Goal: Task Accomplishment & Management: Complete application form

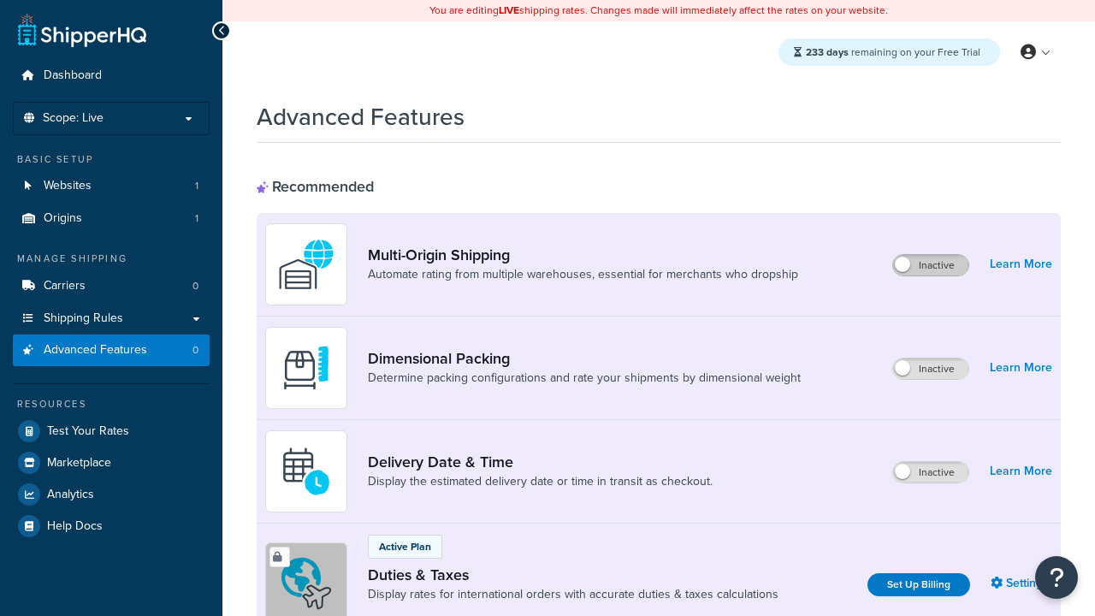
click at [931, 265] on label "Inactive" at bounding box center [930, 265] width 75 height 21
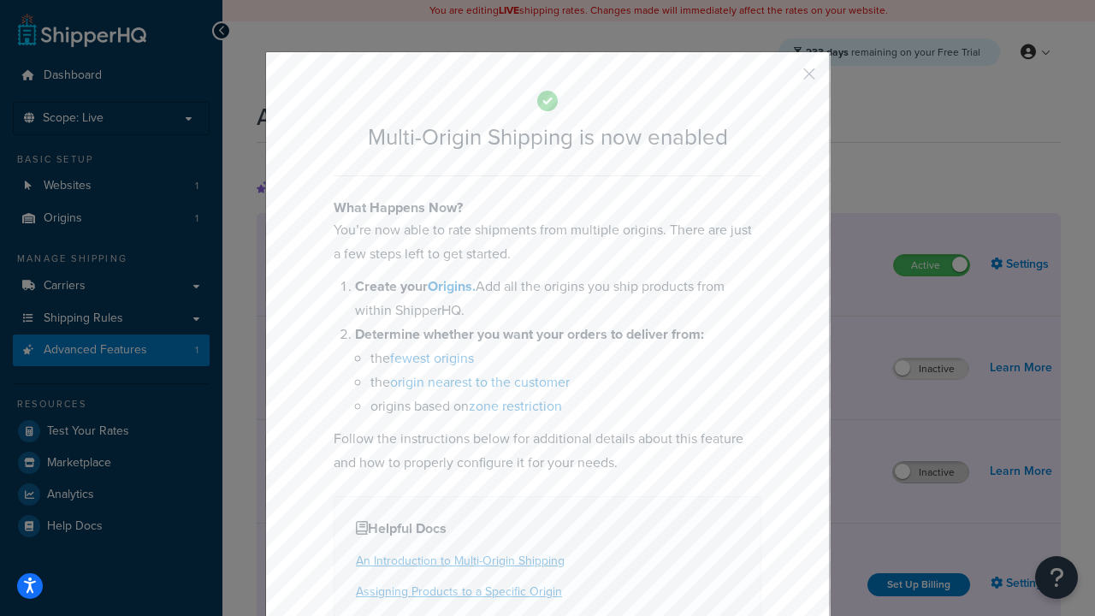
click at [784, 78] on button "button" at bounding box center [784, 80] width 4 height 4
click at [931, 472] on label "Inactive" at bounding box center [930, 472] width 75 height 21
click at [784, 78] on button "button" at bounding box center [784, 80] width 4 height 4
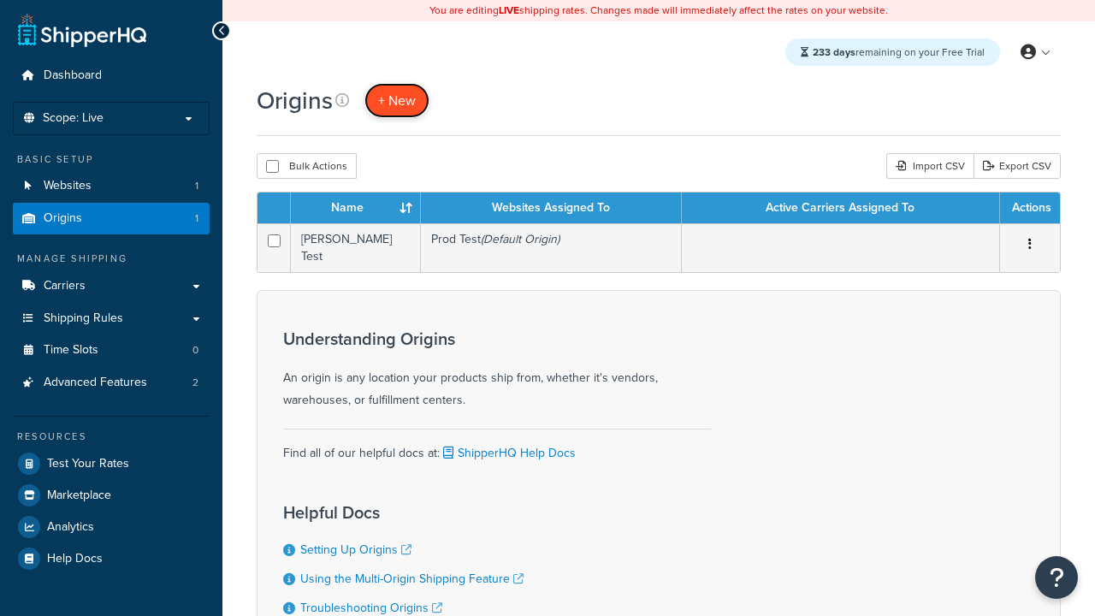
click at [397, 100] on span "+ New" at bounding box center [397, 101] width 38 height 20
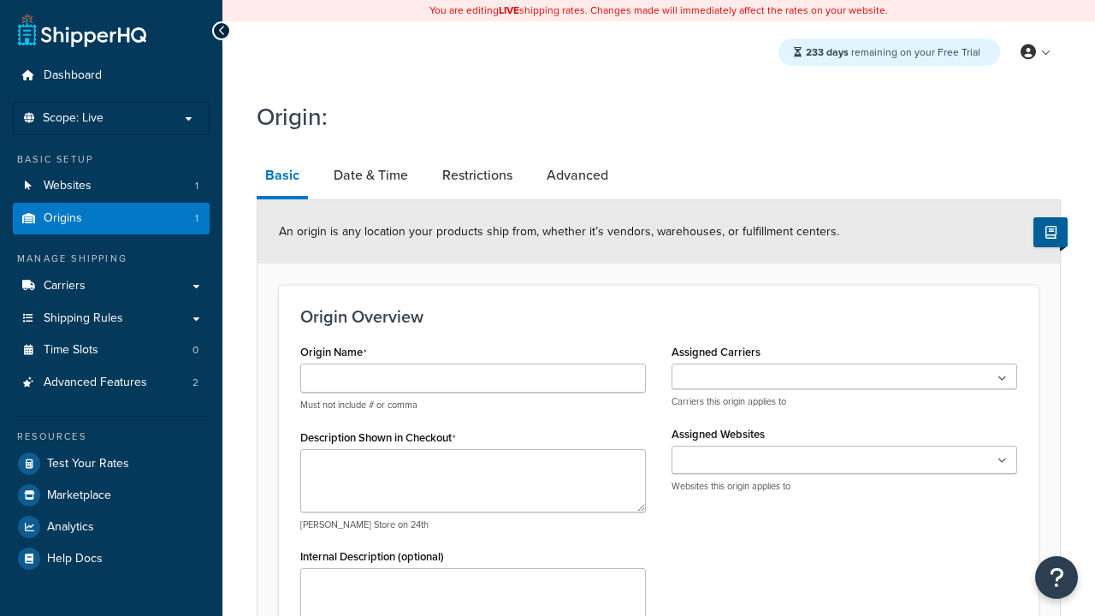
click at [282, 178] on link "Basic" at bounding box center [282, 177] width 51 height 44
click at [370, 175] on link "Date & Time" at bounding box center [371, 175] width 92 height 41
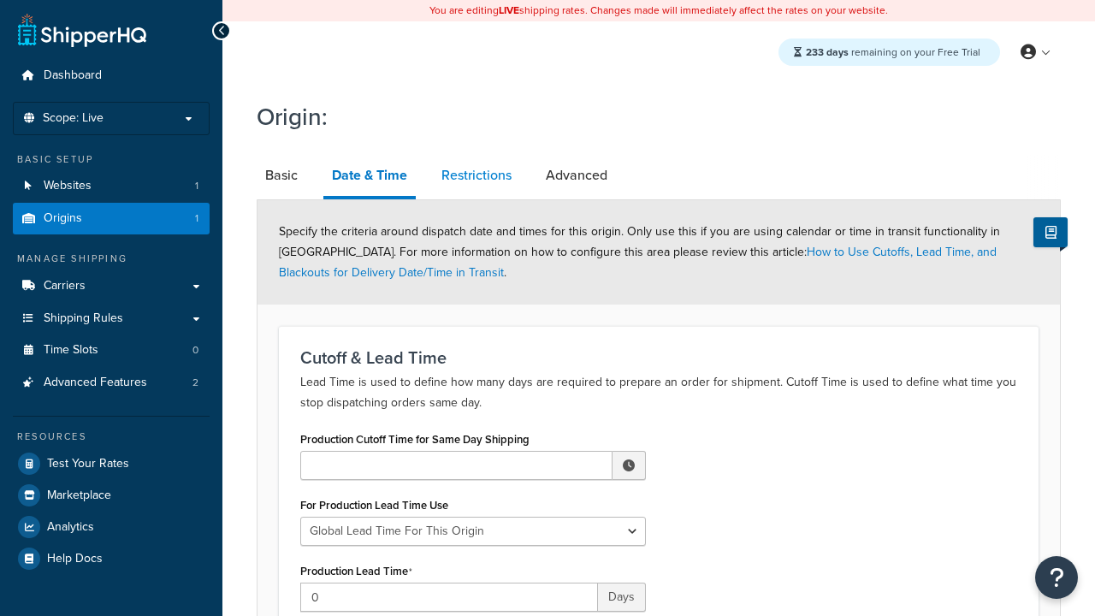
click at [477, 175] on link "Restrictions" at bounding box center [476, 175] width 87 height 41
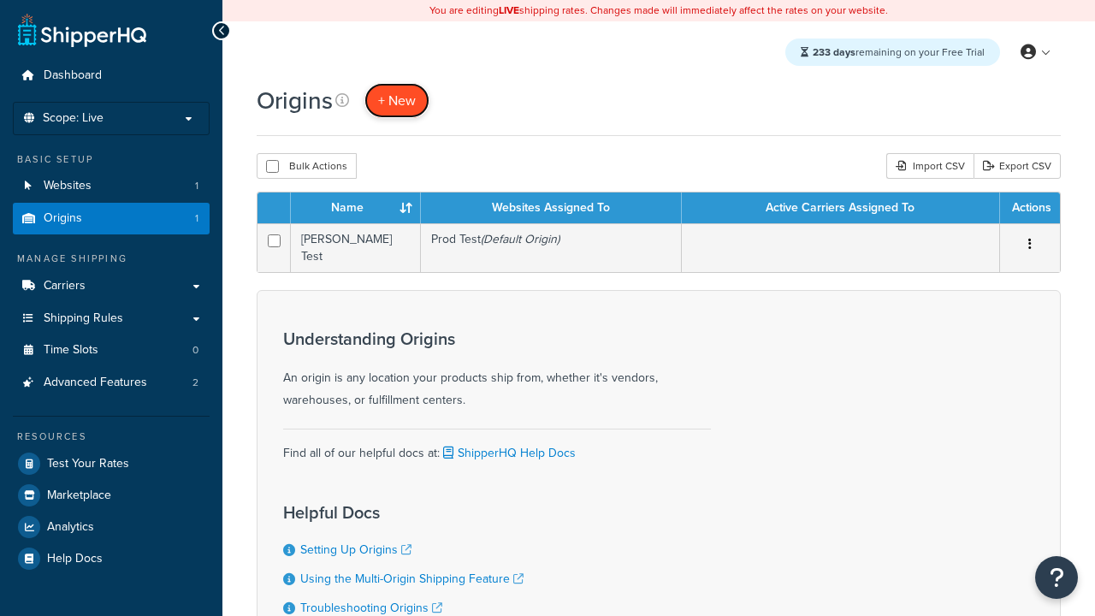
click at [397, 100] on span "+ New" at bounding box center [397, 101] width 38 height 20
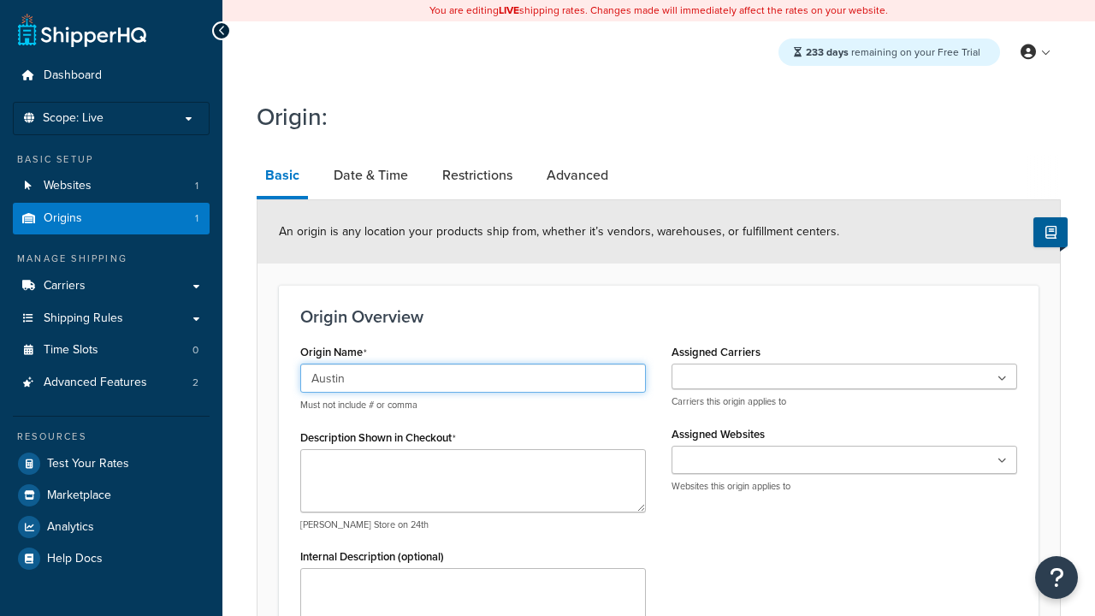
type input "Austin"
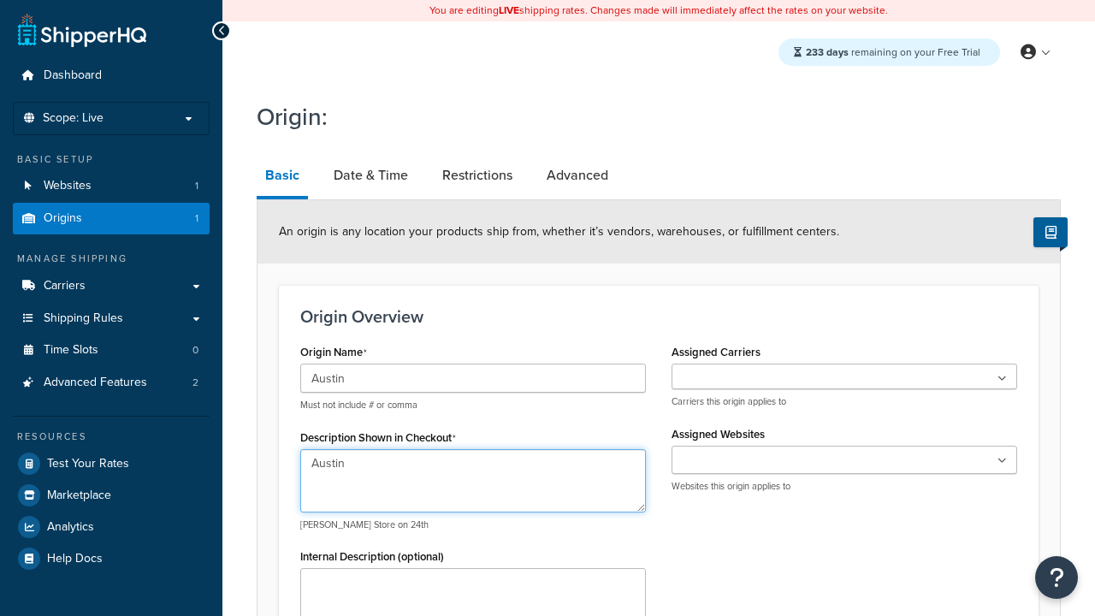
type textarea "Austin"
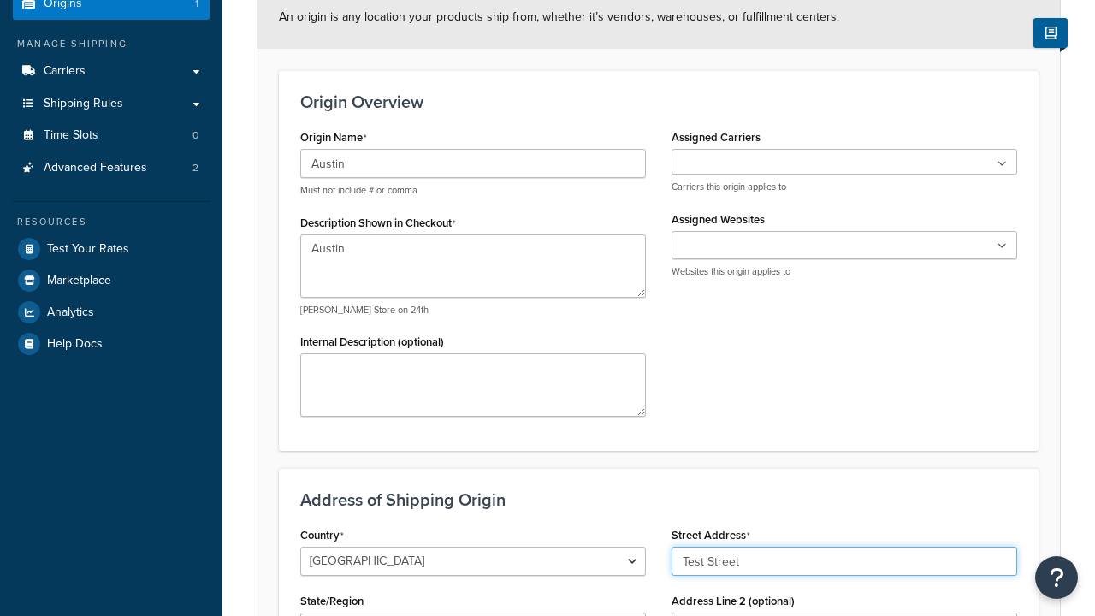
type input "Test Street"
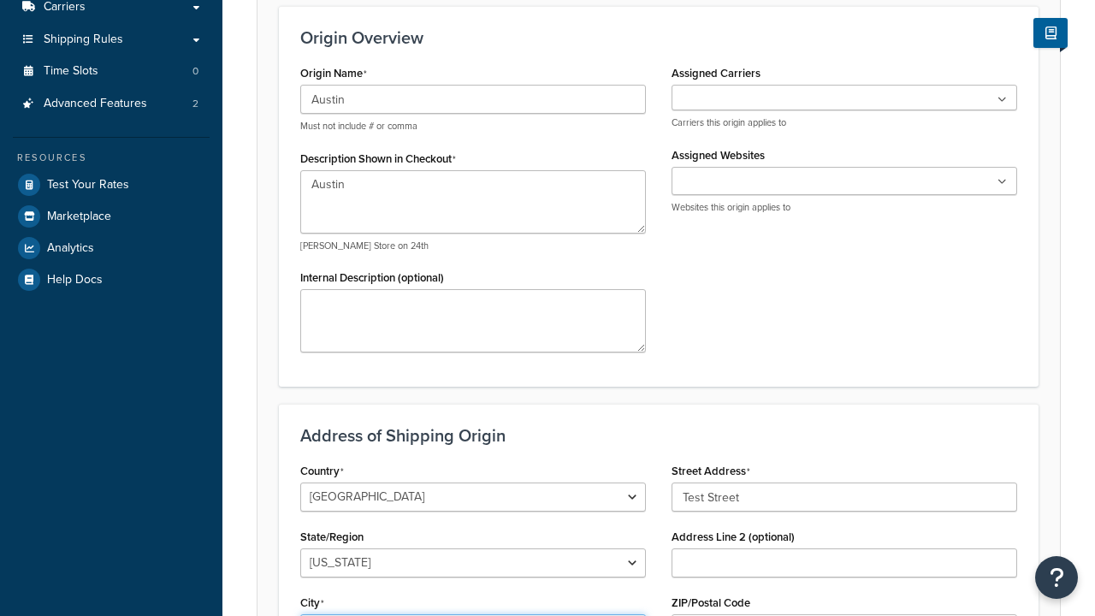
type input "Austin"
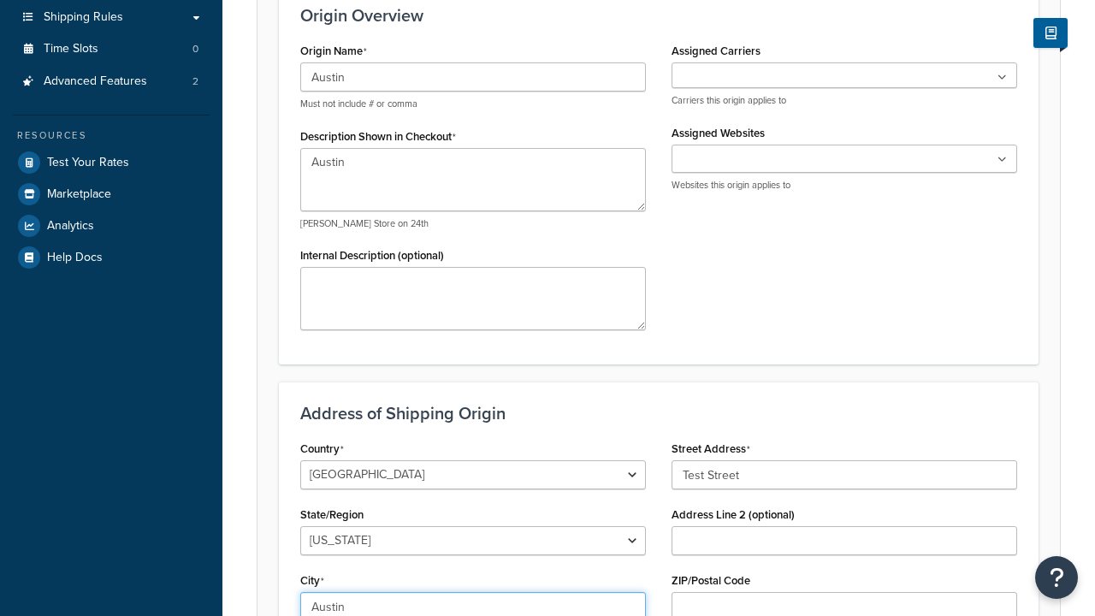
select select "43"
type input "Austin"
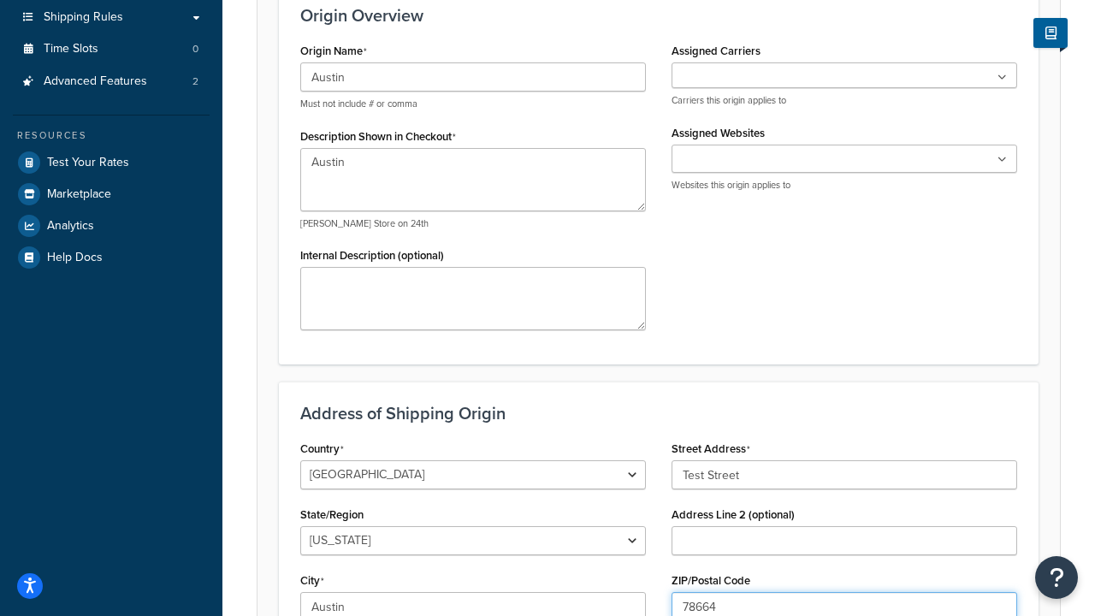
type input "78664"
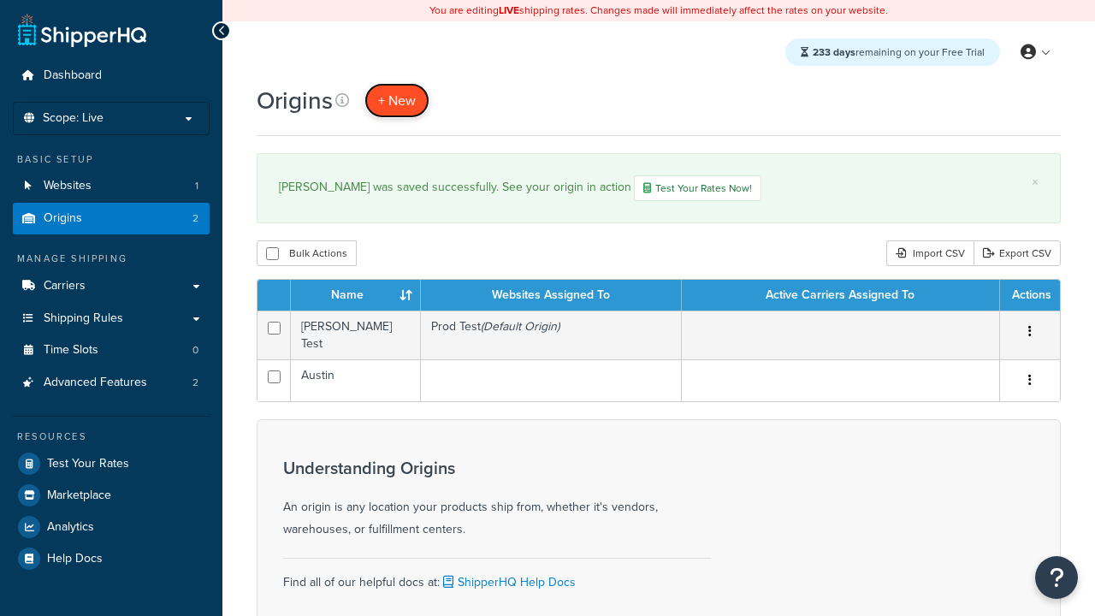
click at [397, 100] on span "+ New" at bounding box center [397, 101] width 38 height 20
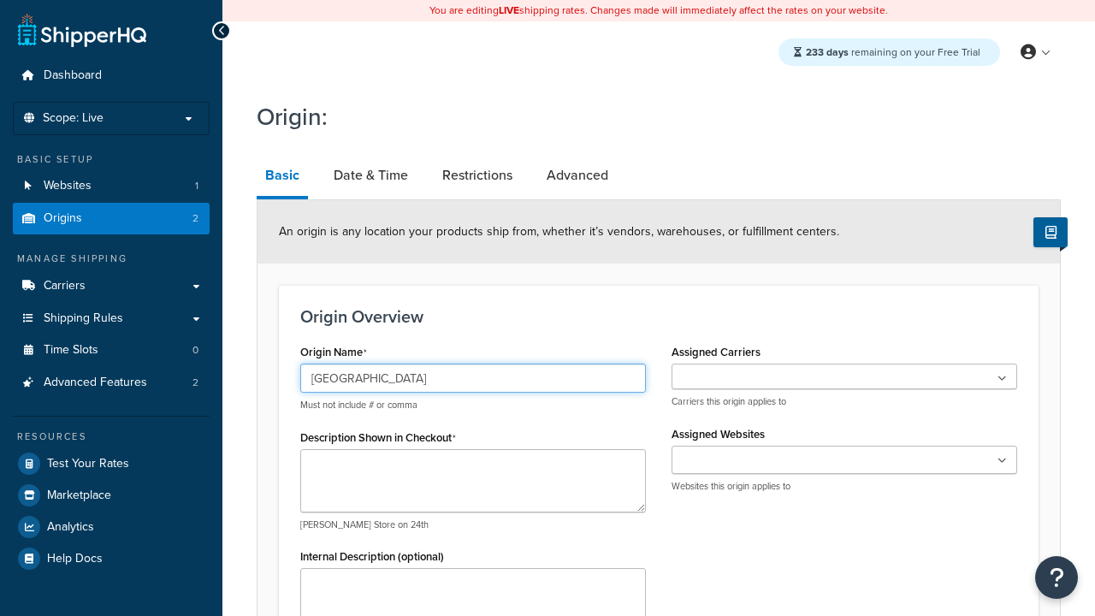
type input "[GEOGRAPHIC_DATA]"
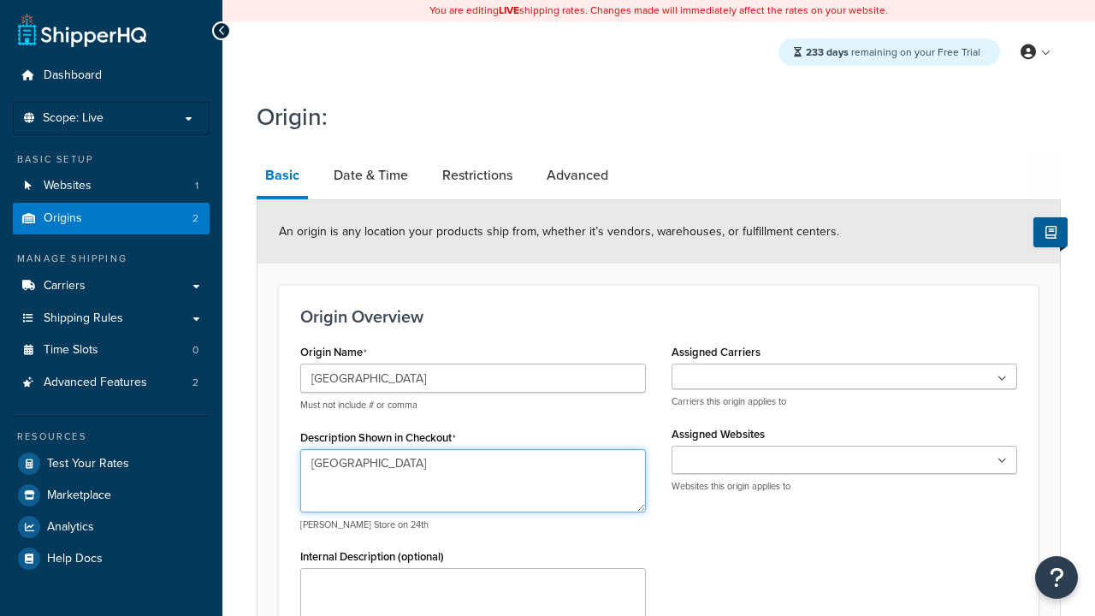
type textarea "[GEOGRAPHIC_DATA]"
type input "Test Street"
type input "Austin"
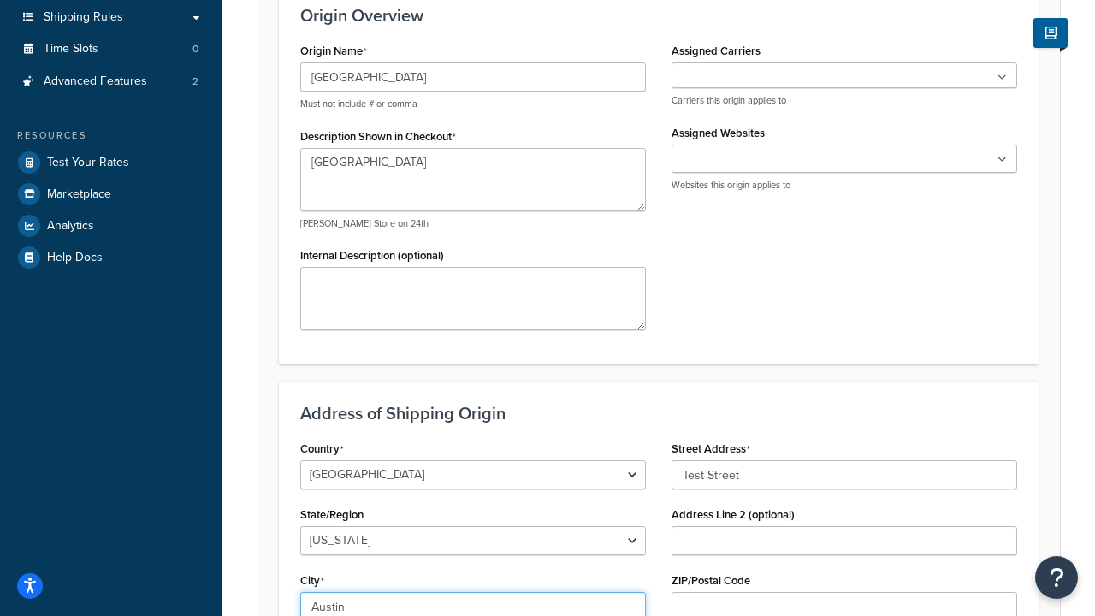
select select "43"
type input "Austin"
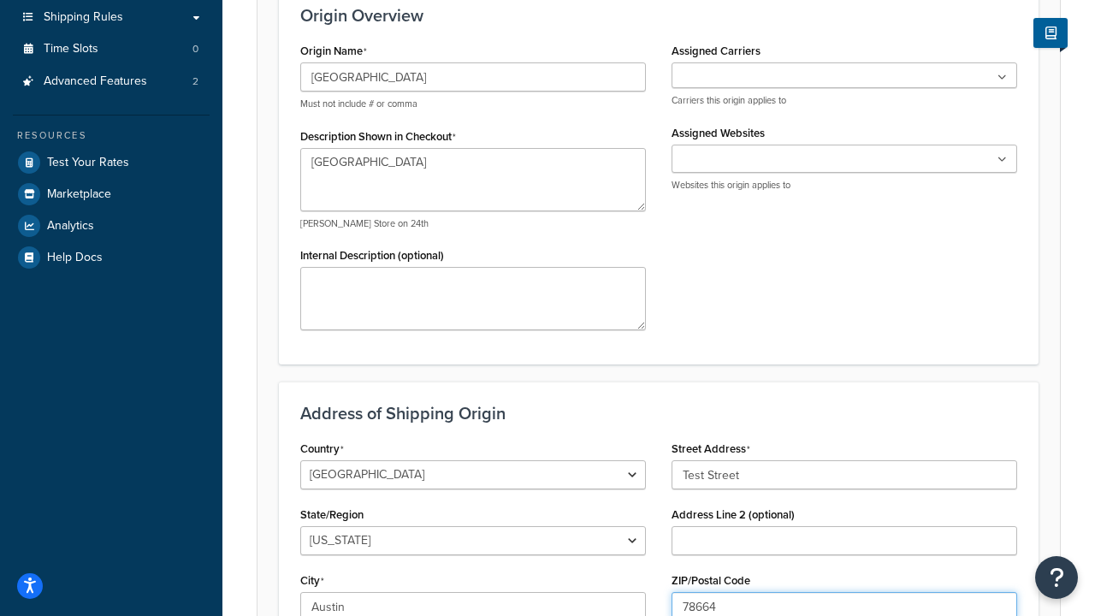
type input "78664"
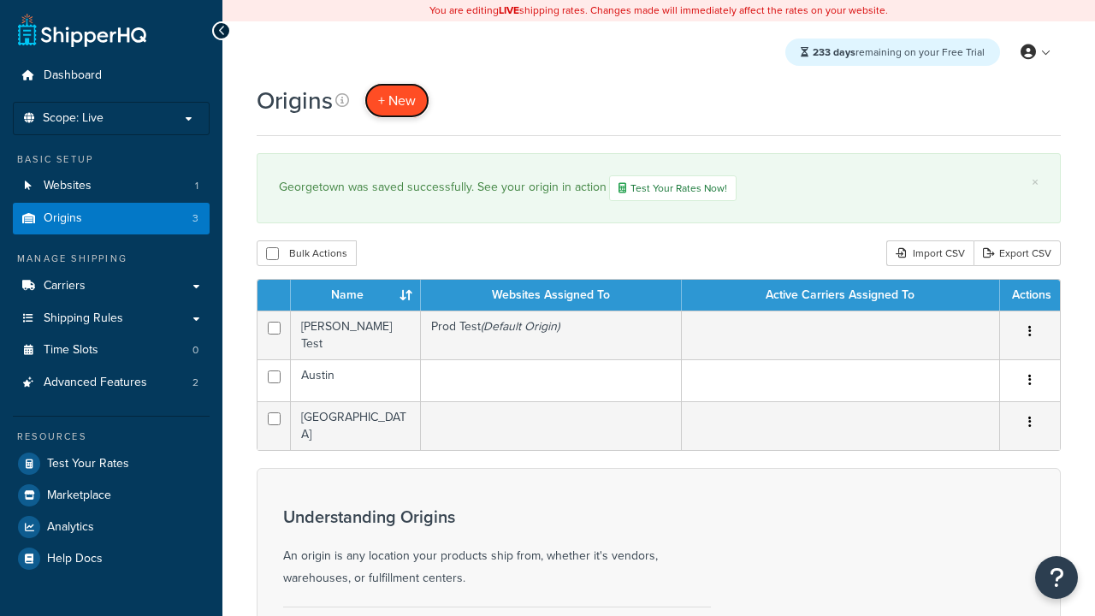
click at [397, 100] on span "+ New" at bounding box center [397, 101] width 38 height 20
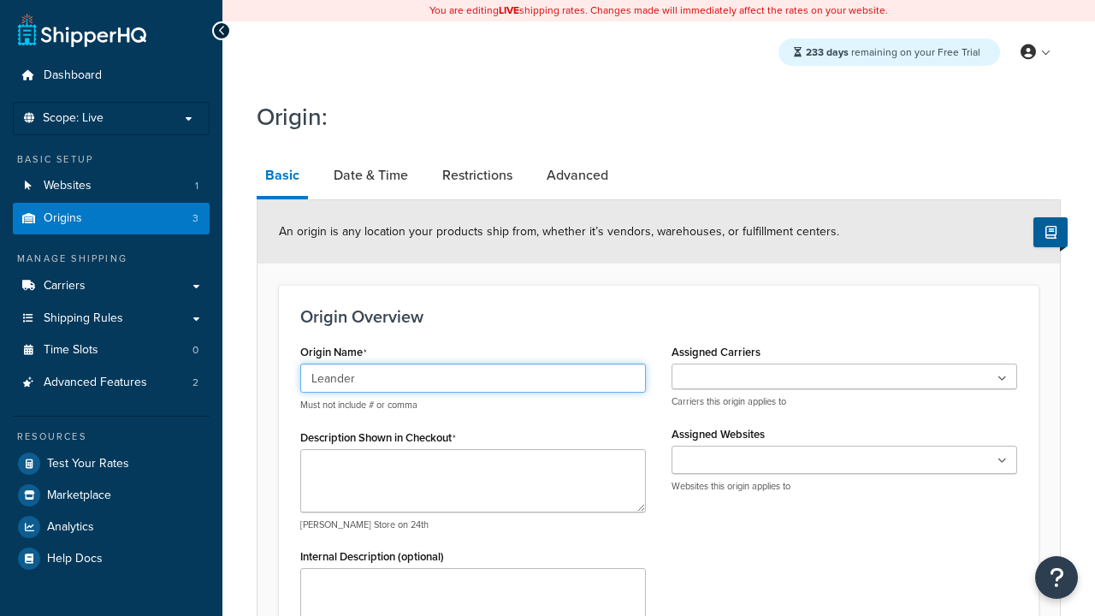
type input "Leander"
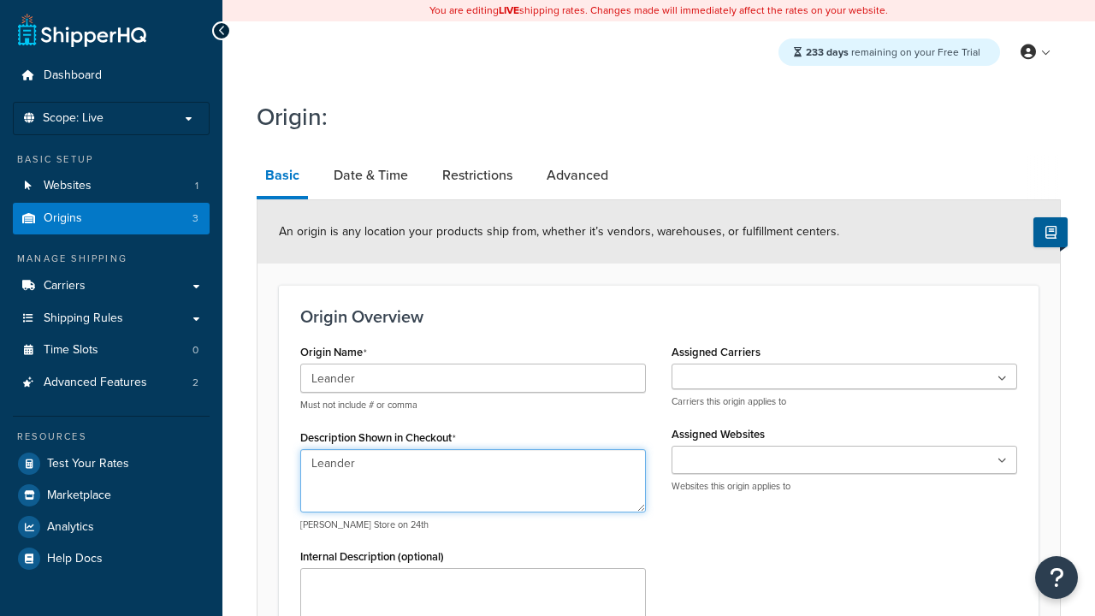
type textarea "Leander"
type input "Test Street"
type input "Austin"
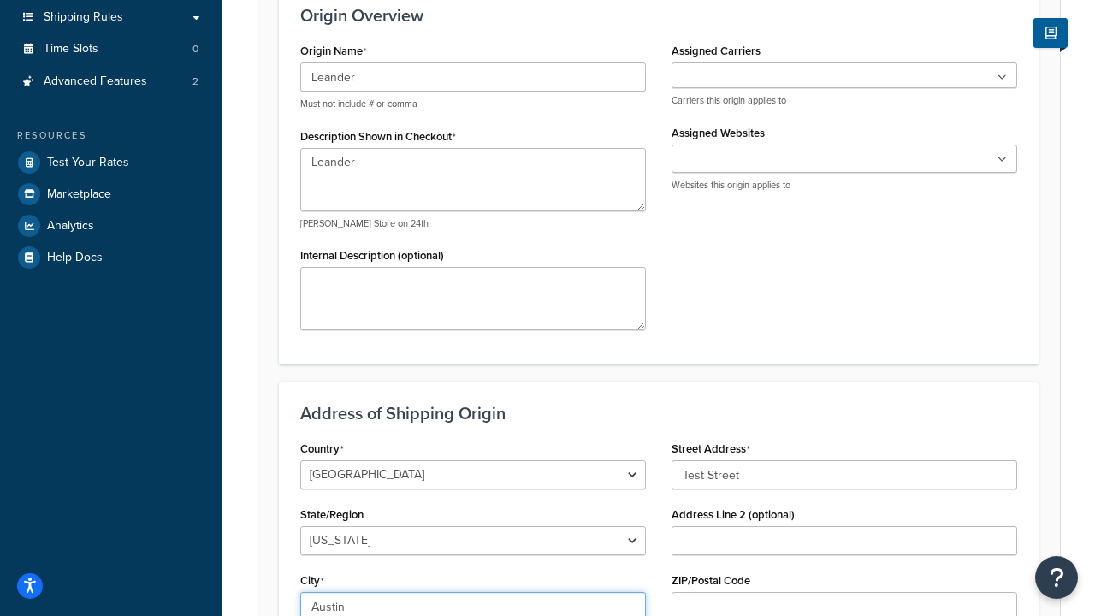
select select "43"
type input "Austin"
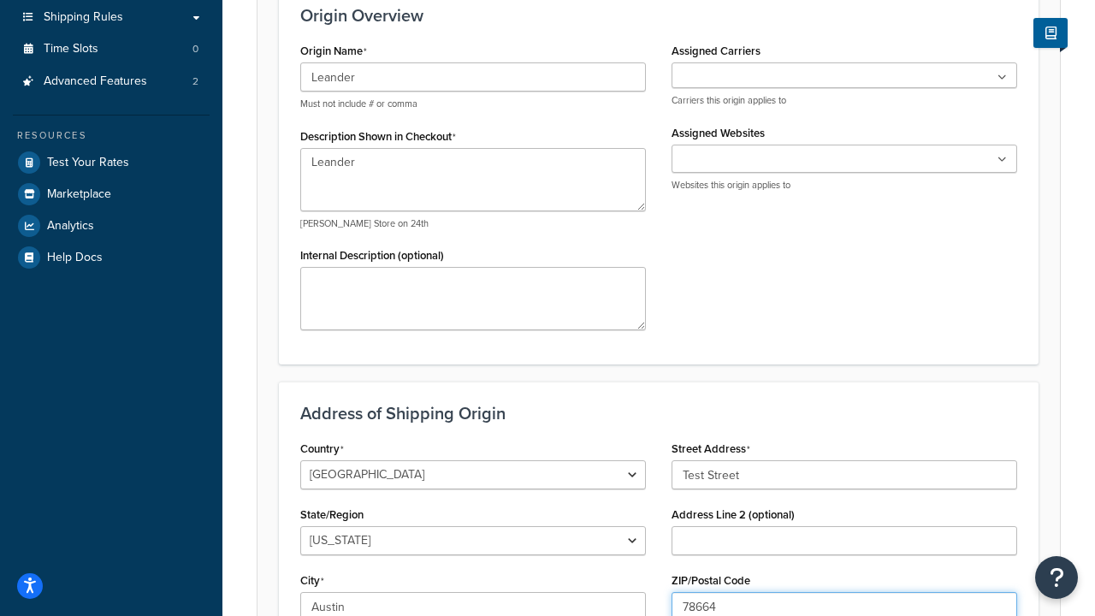
type input "78664"
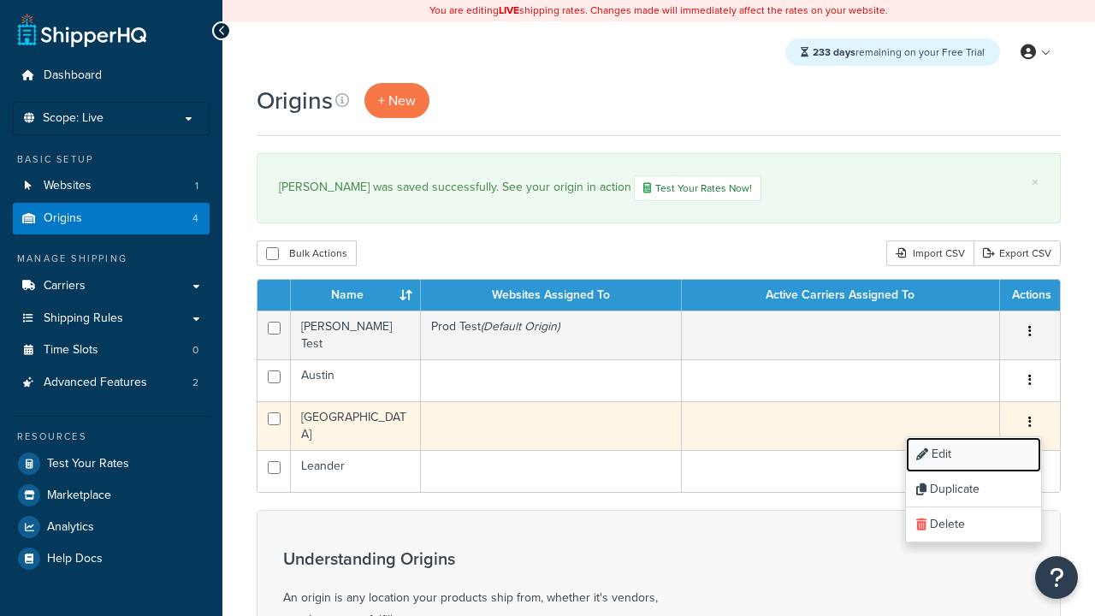
click at [973, 449] on link "Edit" at bounding box center [973, 454] width 135 height 35
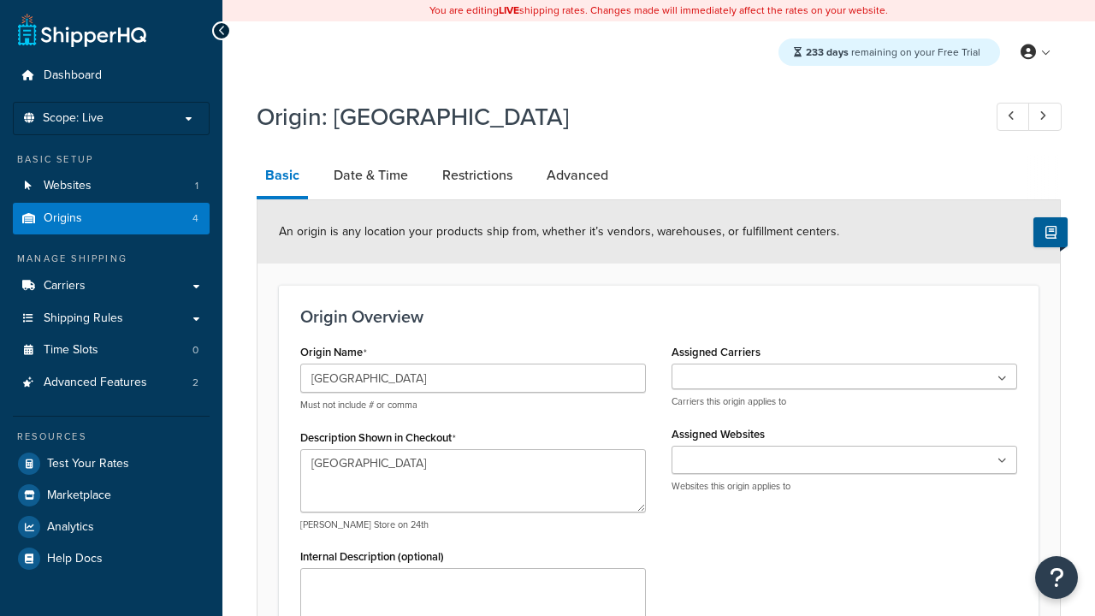
select select "43"
type input "Georgetown Warehouse"
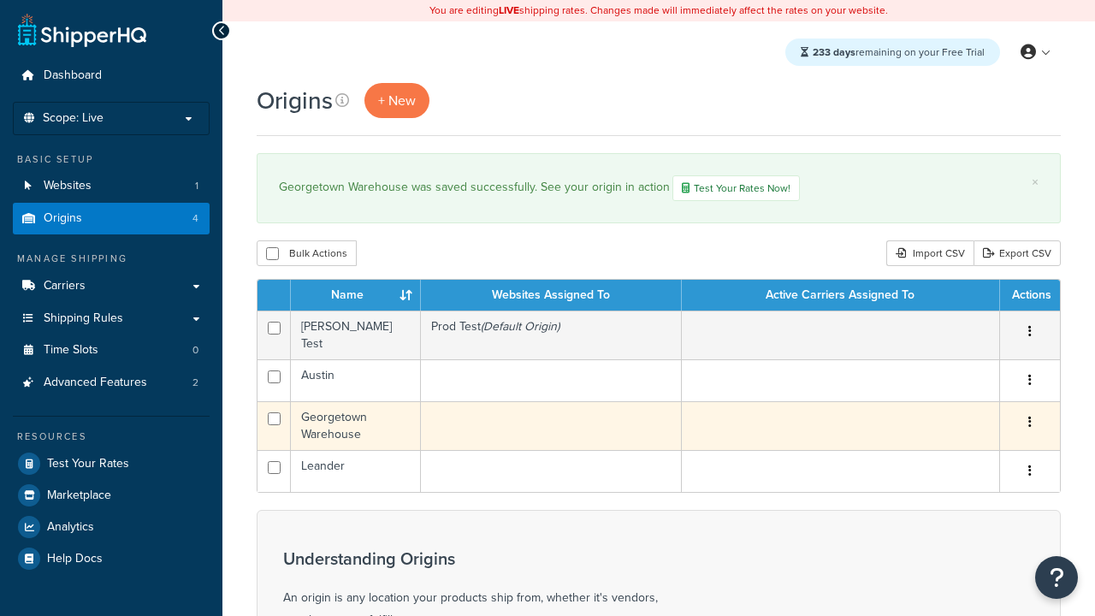
click at [1029, 417] on icon "button" at bounding box center [1029, 422] width 3 height 12
click at [0, 0] on link "Delete" at bounding box center [0, 0] width 0 height 0
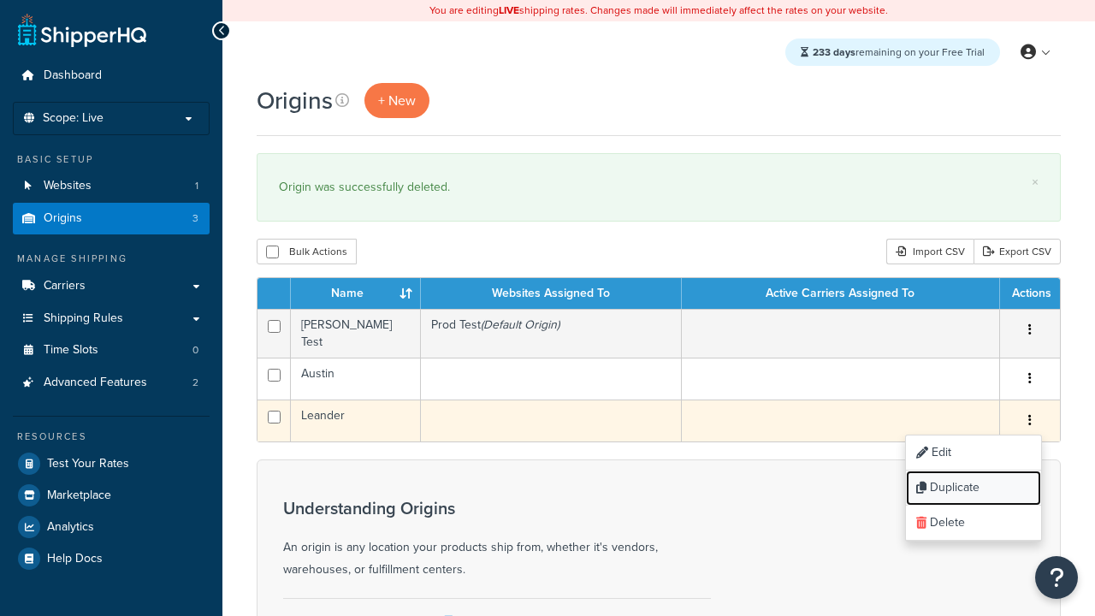
click at [973, 482] on link "Duplicate" at bounding box center [973, 488] width 135 height 35
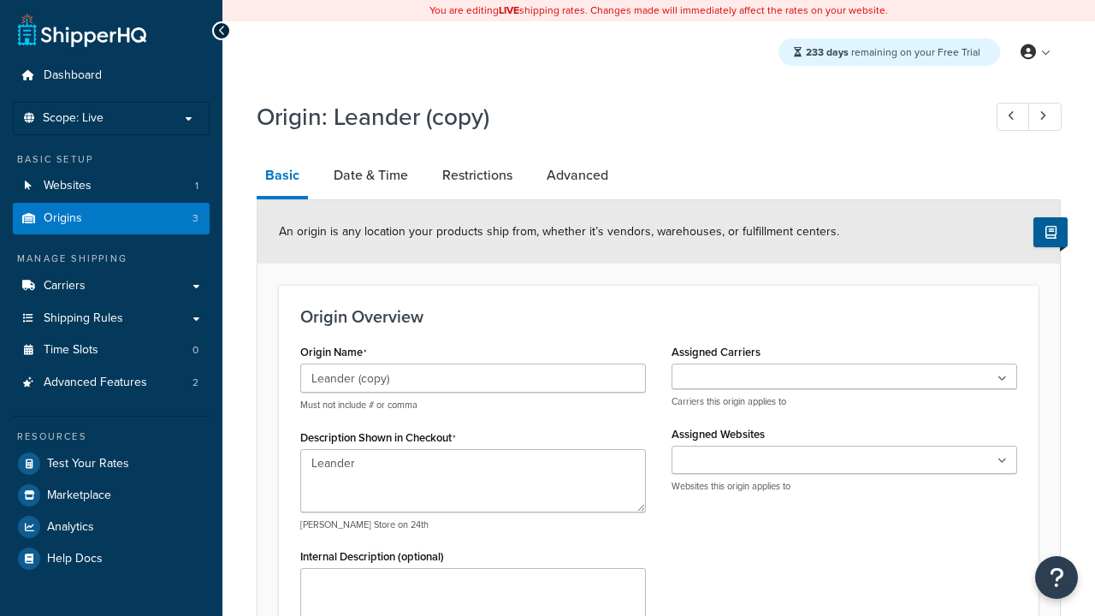
select select "43"
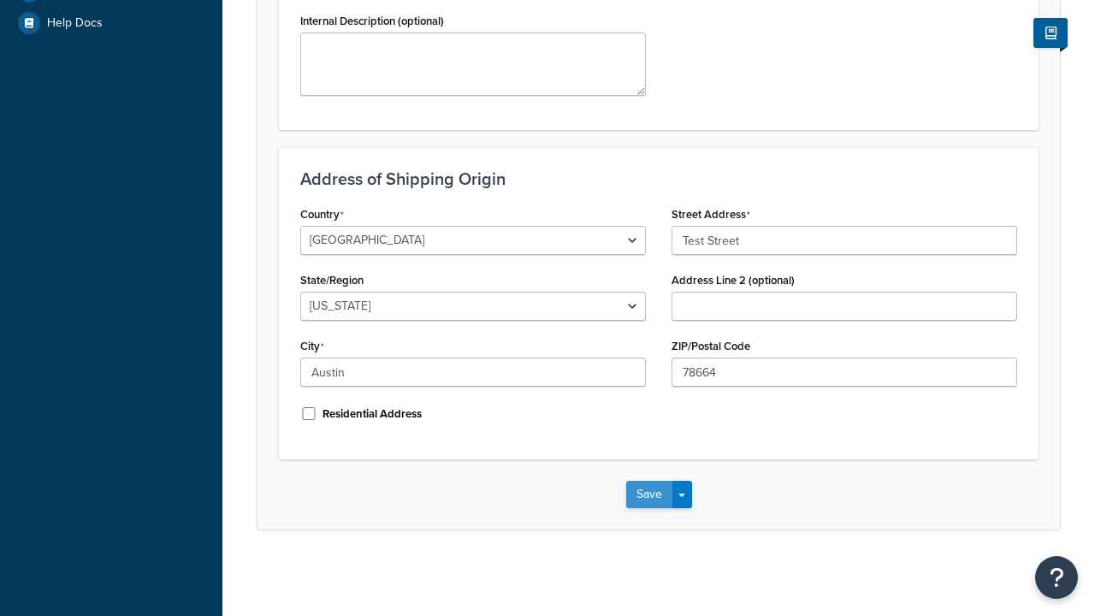
click at [648, 494] on button "Save" at bounding box center [649, 494] width 46 height 27
